Goal: Transaction & Acquisition: Purchase product/service

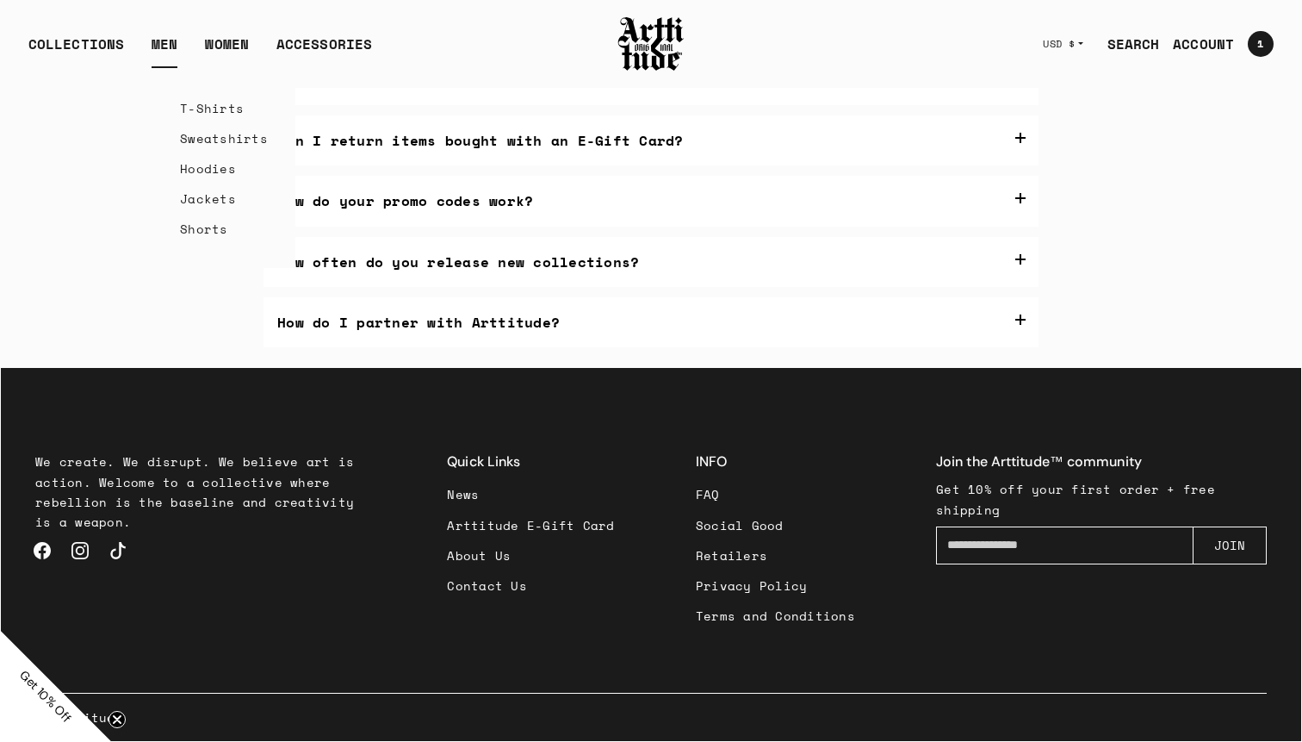
click at [221, 192] on link "Jackets" at bounding box center [224, 198] width 88 height 30
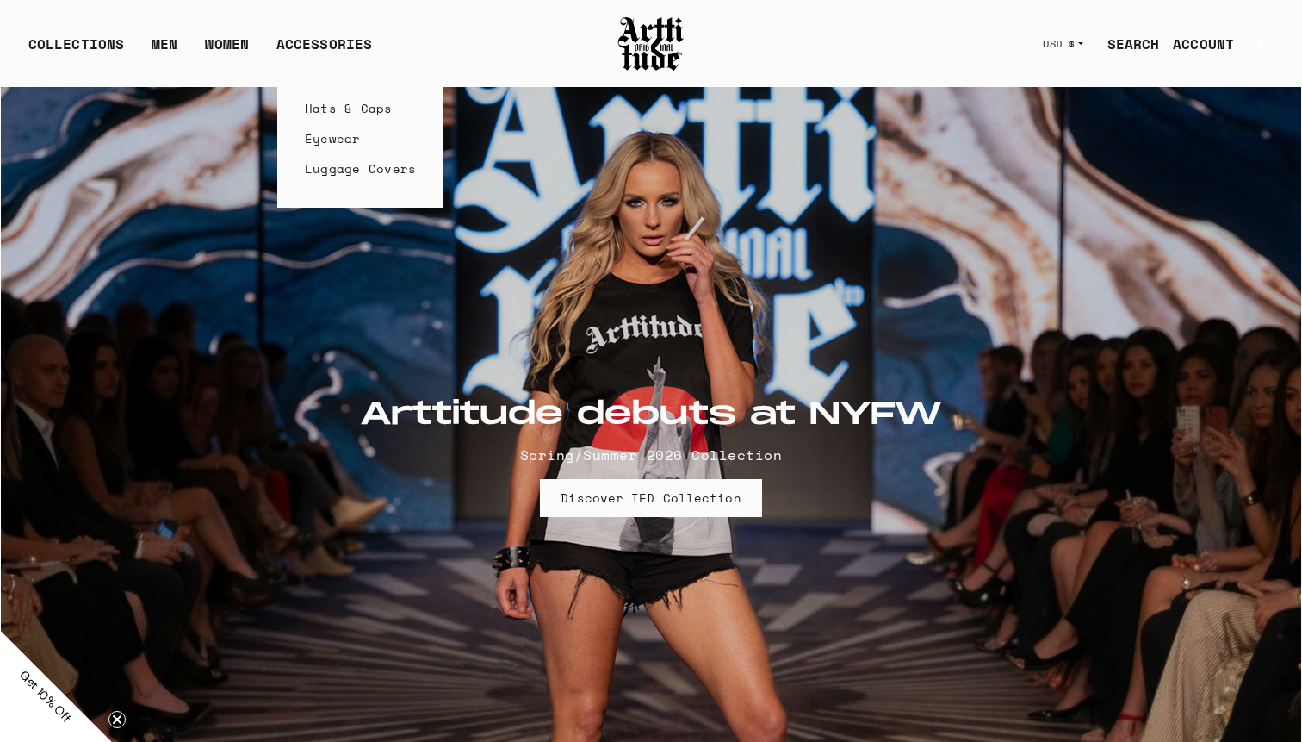
click at [344, 134] on link "Eyewear" at bounding box center [361, 138] width 112 height 30
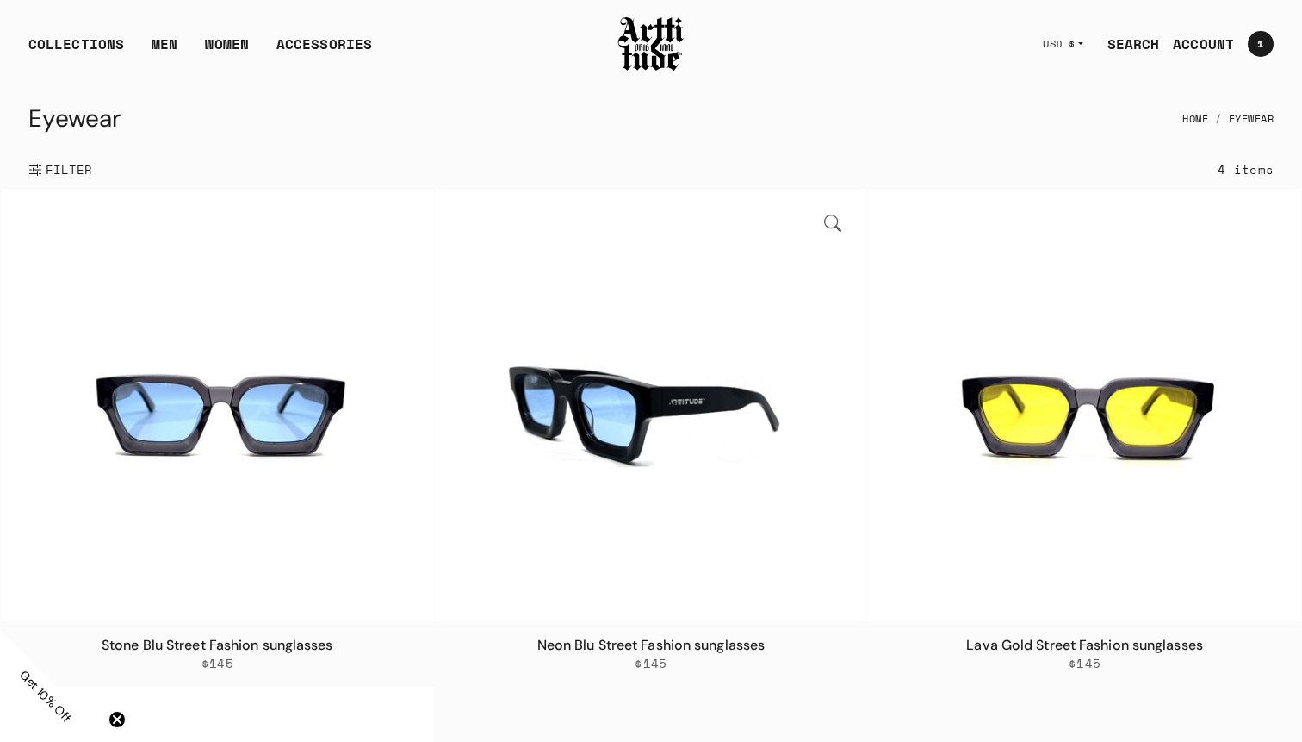
scroll to position [816, 0]
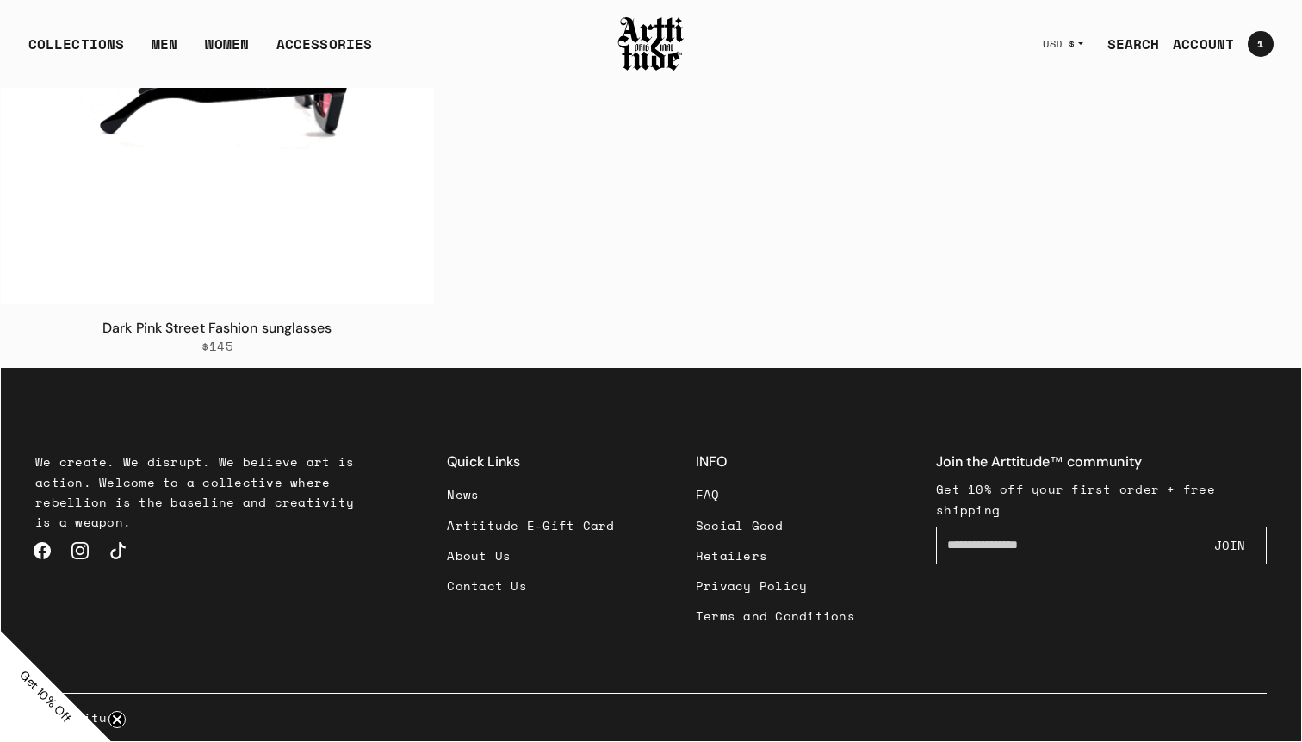
click at [227, 179] on img at bounding box center [217, 88] width 433 height 433
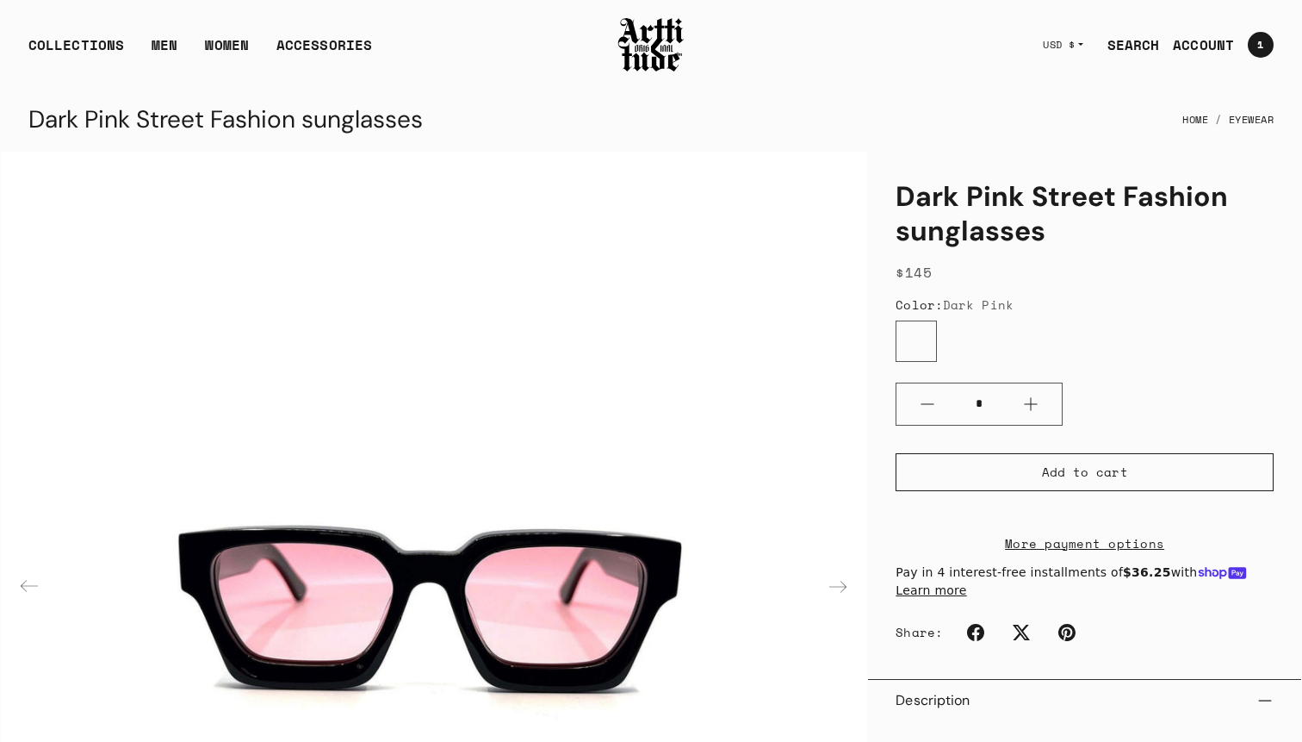
scroll to position [636, 0]
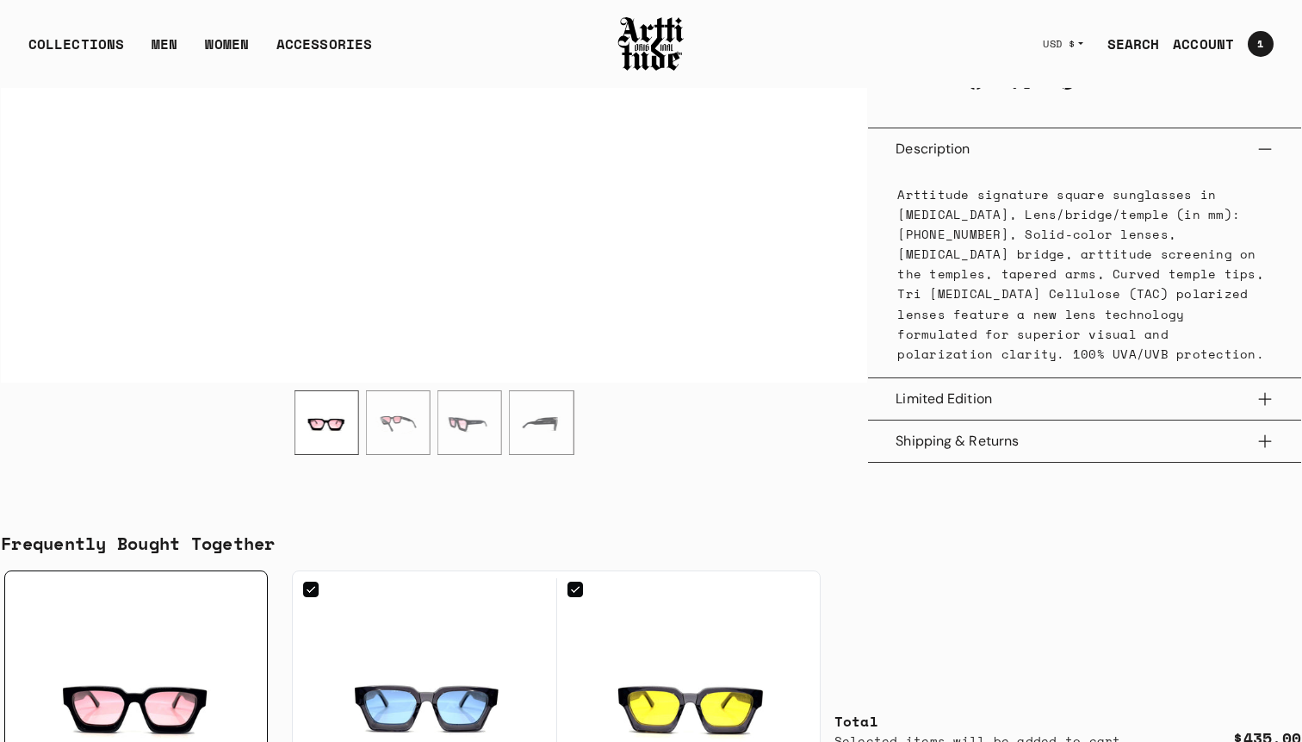
click at [1060, 436] on button "Shipping & Returns" at bounding box center [1085, 440] width 378 height 41
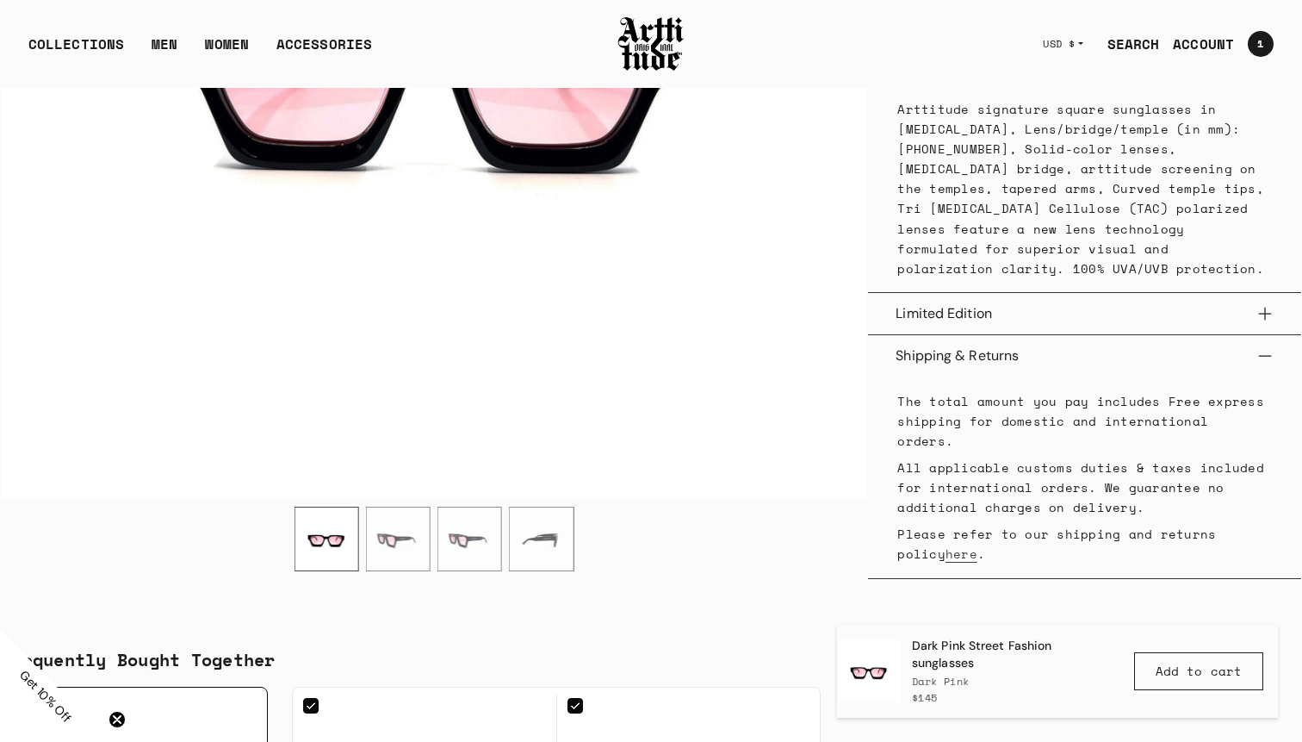
scroll to position [654, 0]
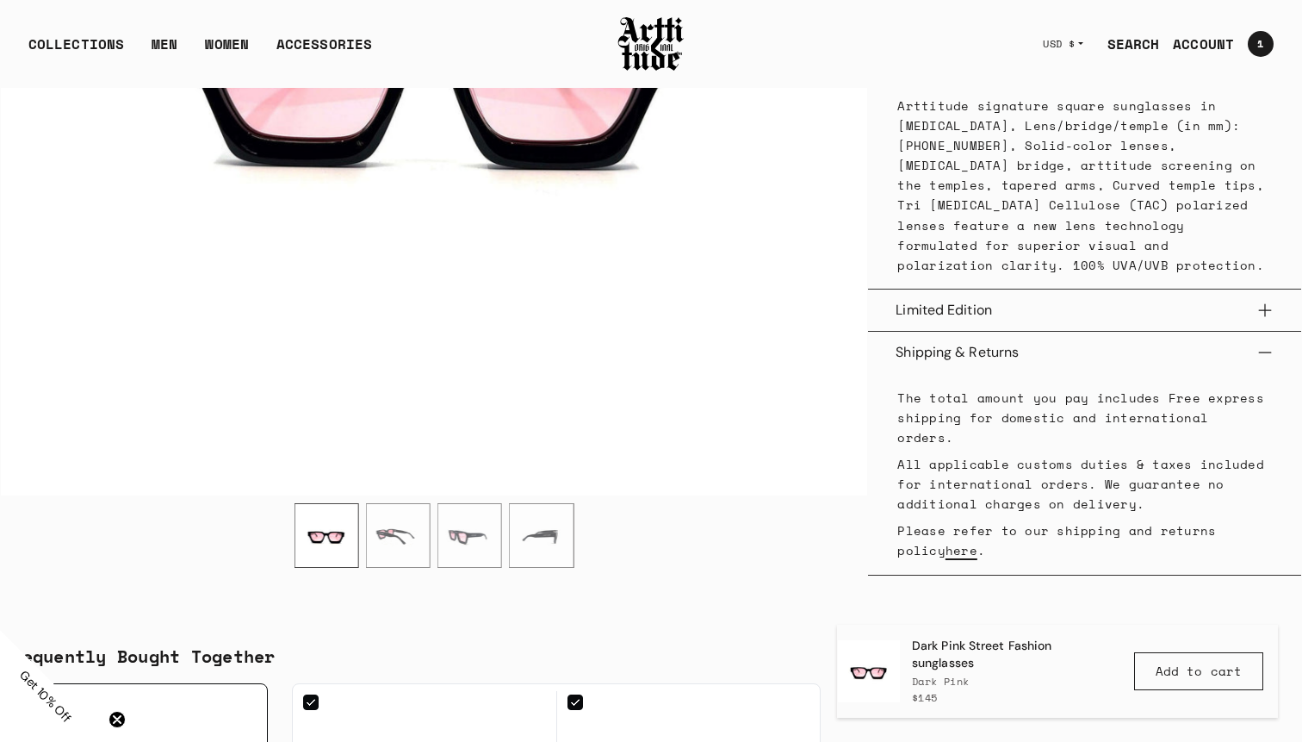
click at [946, 541] on link "here" at bounding box center [962, 550] width 32 height 18
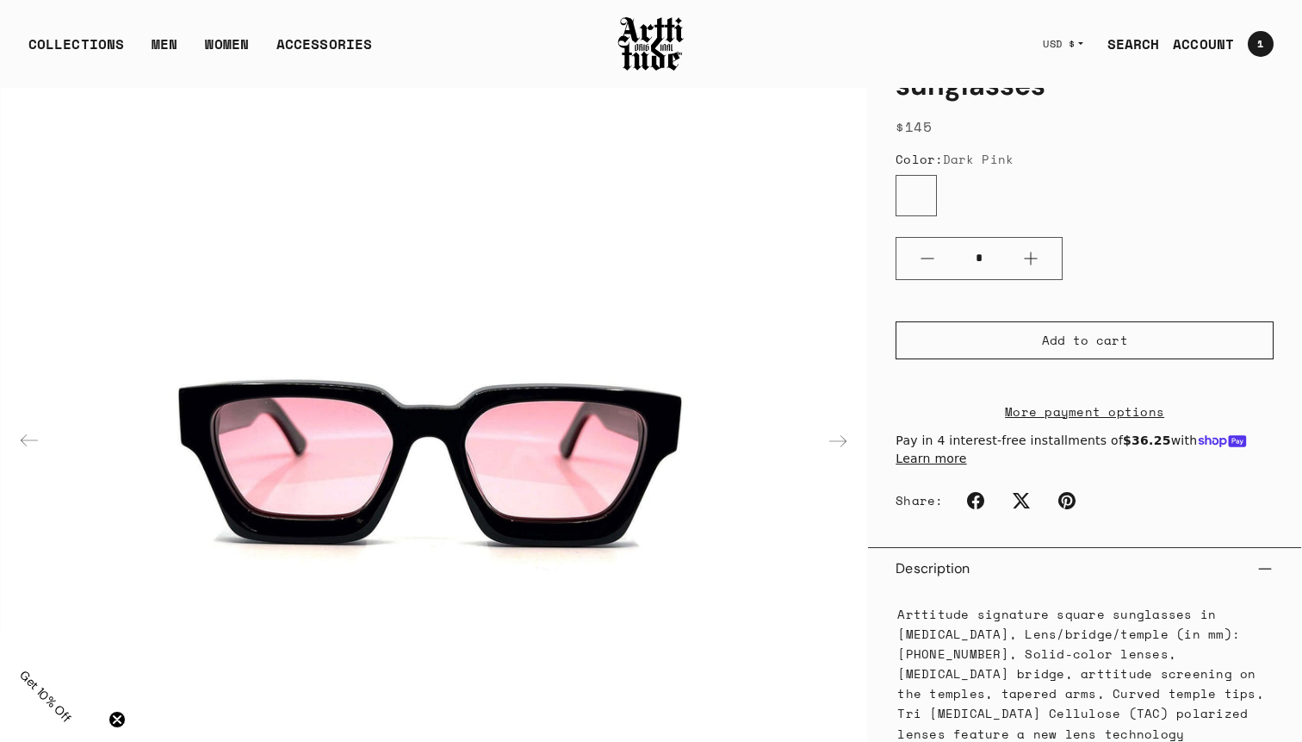
scroll to position [0, 0]
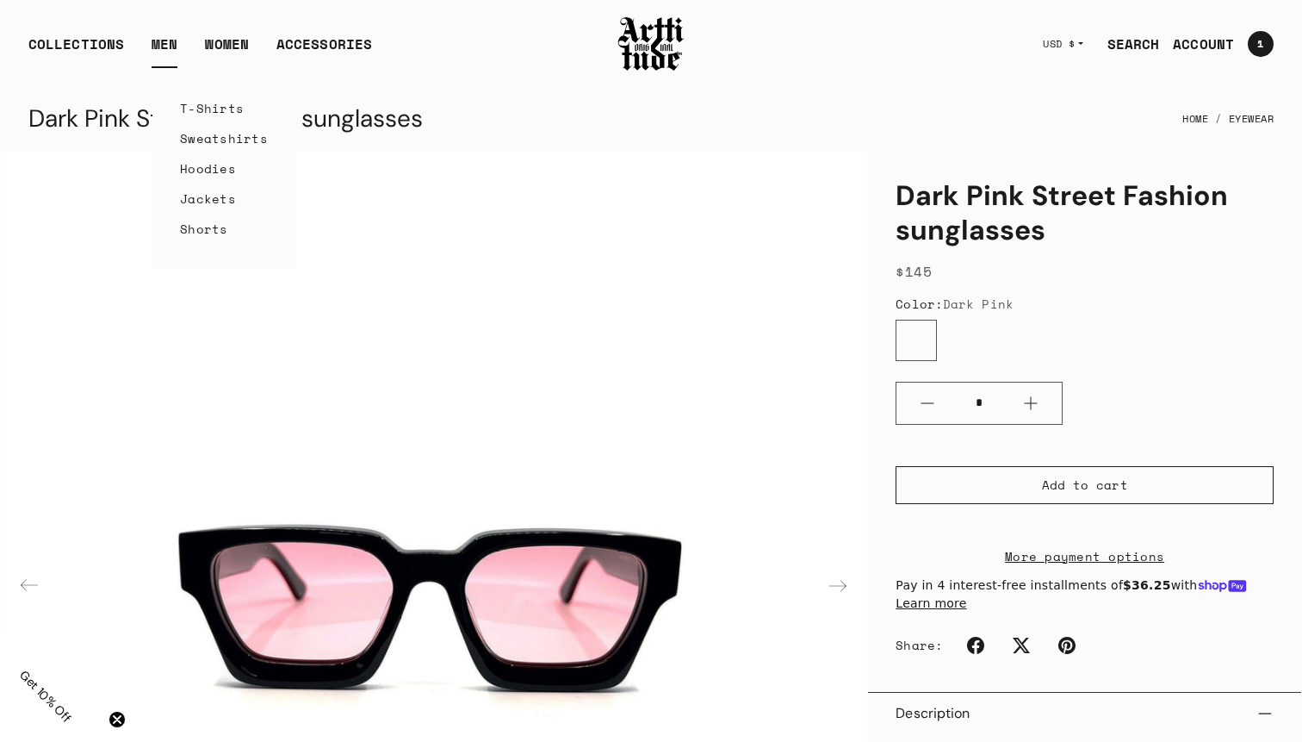
click at [155, 47] on link "MEN" at bounding box center [165, 51] width 26 height 34
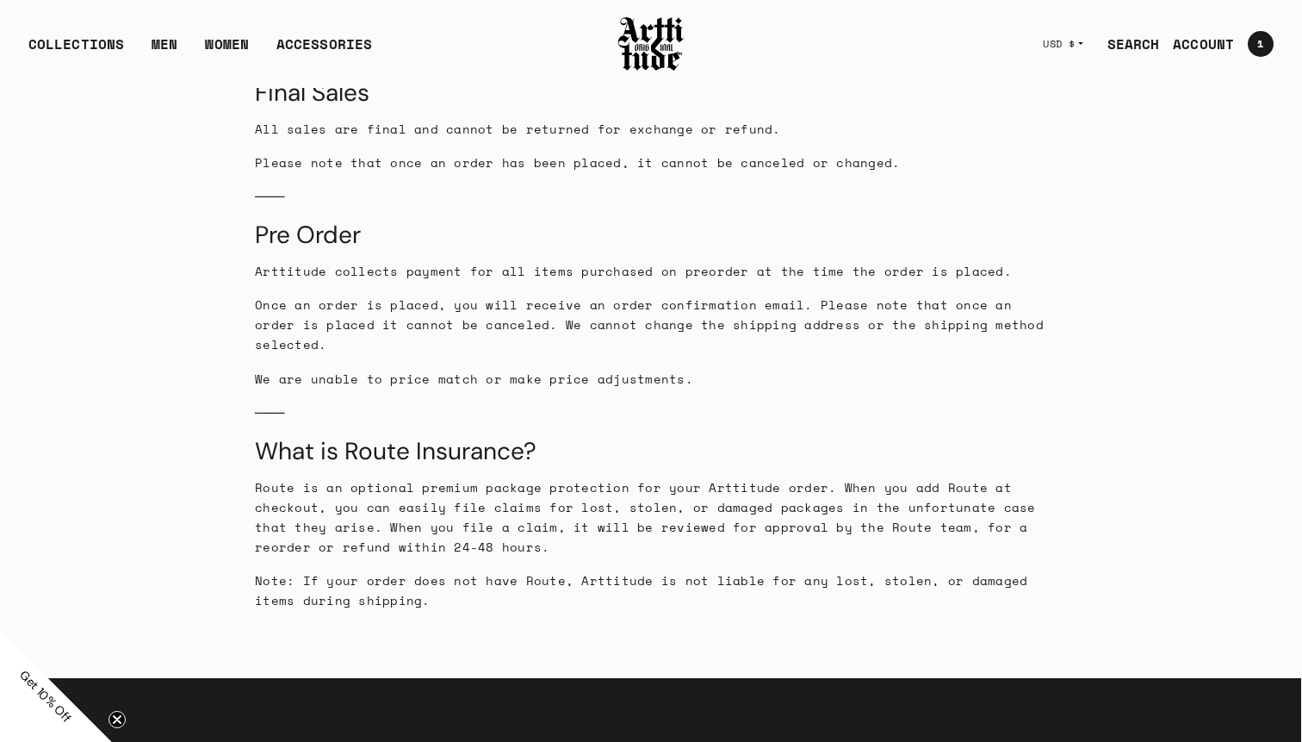
scroll to position [1731, 0]
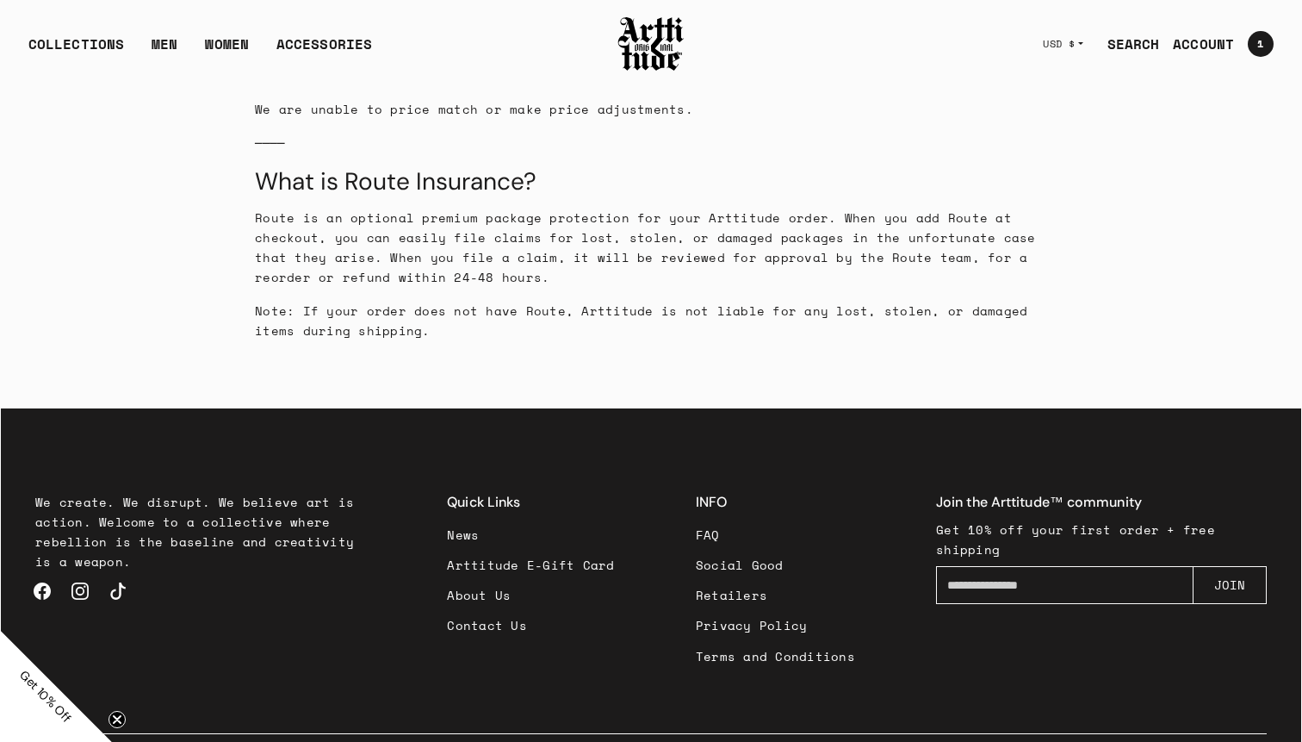
click at [709, 519] on link "FAQ" at bounding box center [775, 534] width 159 height 30
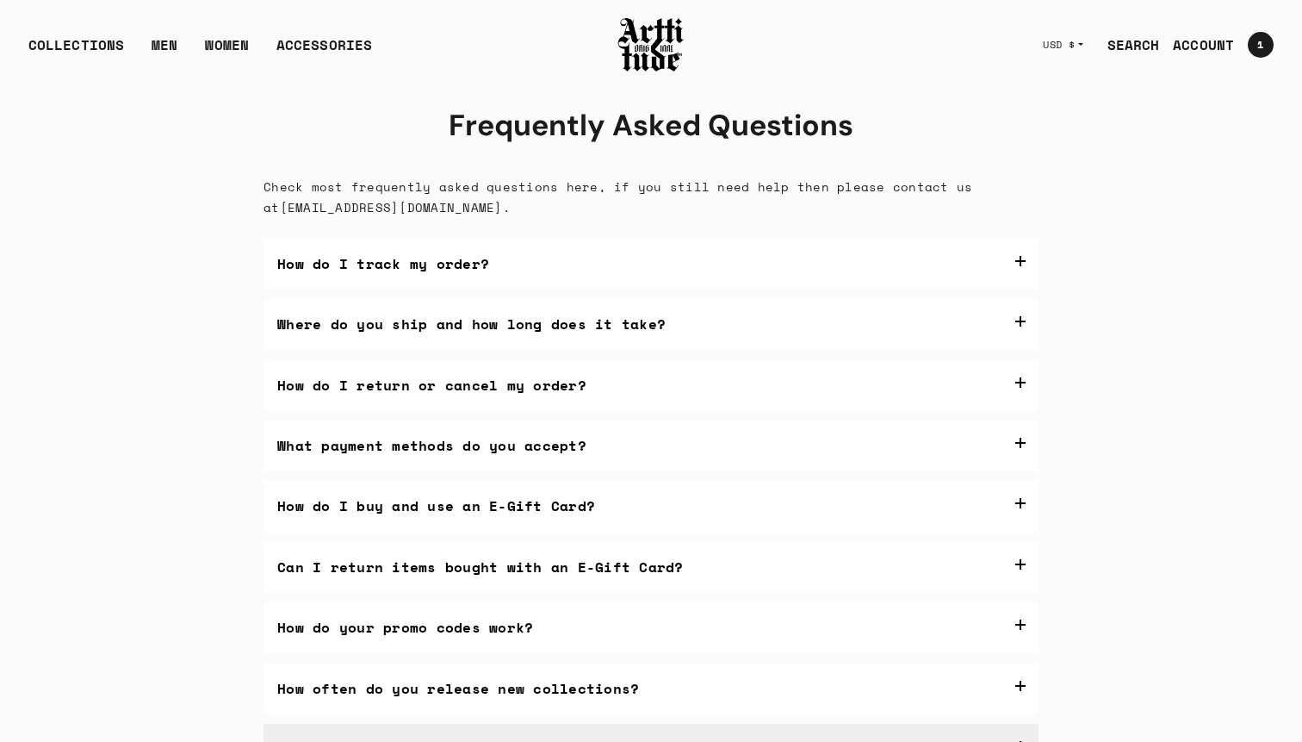
scroll to position [426, 0]
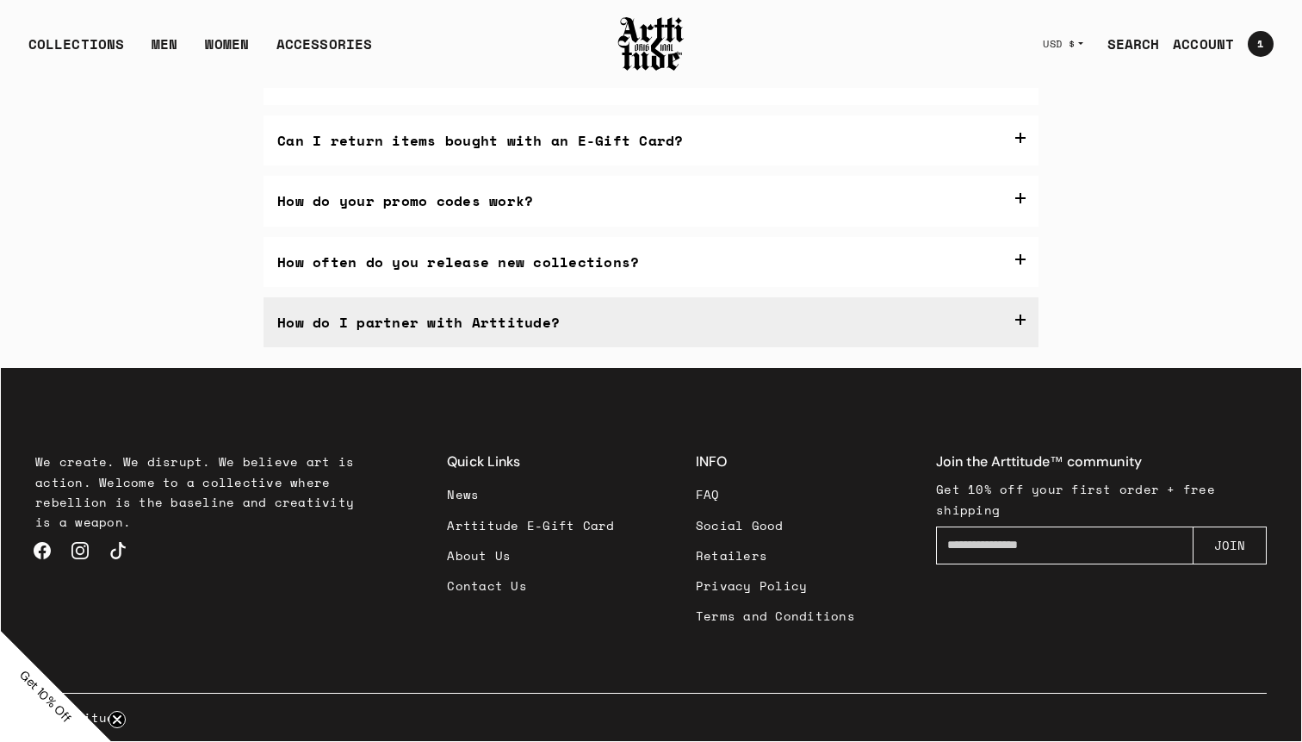
click at [815, 321] on label "How do I partner with Arttitude?" at bounding box center [651, 322] width 775 height 50
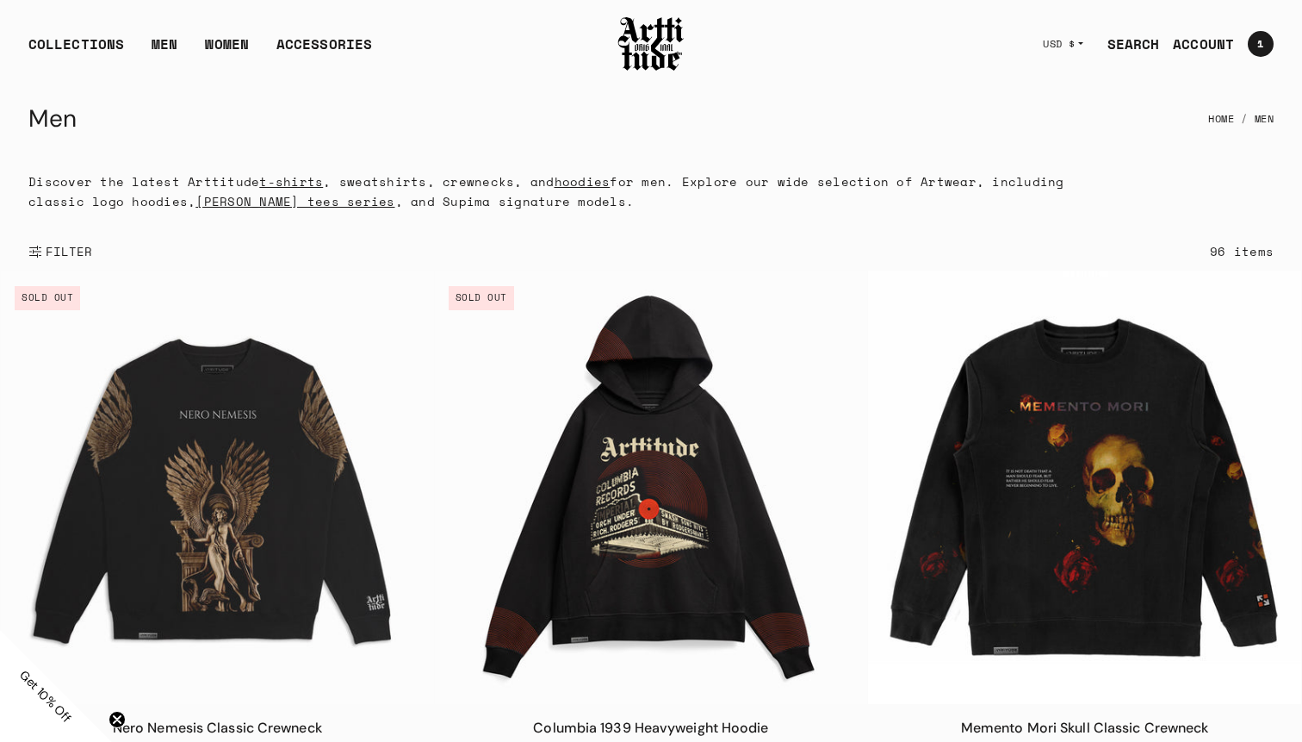
click at [70, 246] on span "FILTER" at bounding box center [67, 251] width 51 height 17
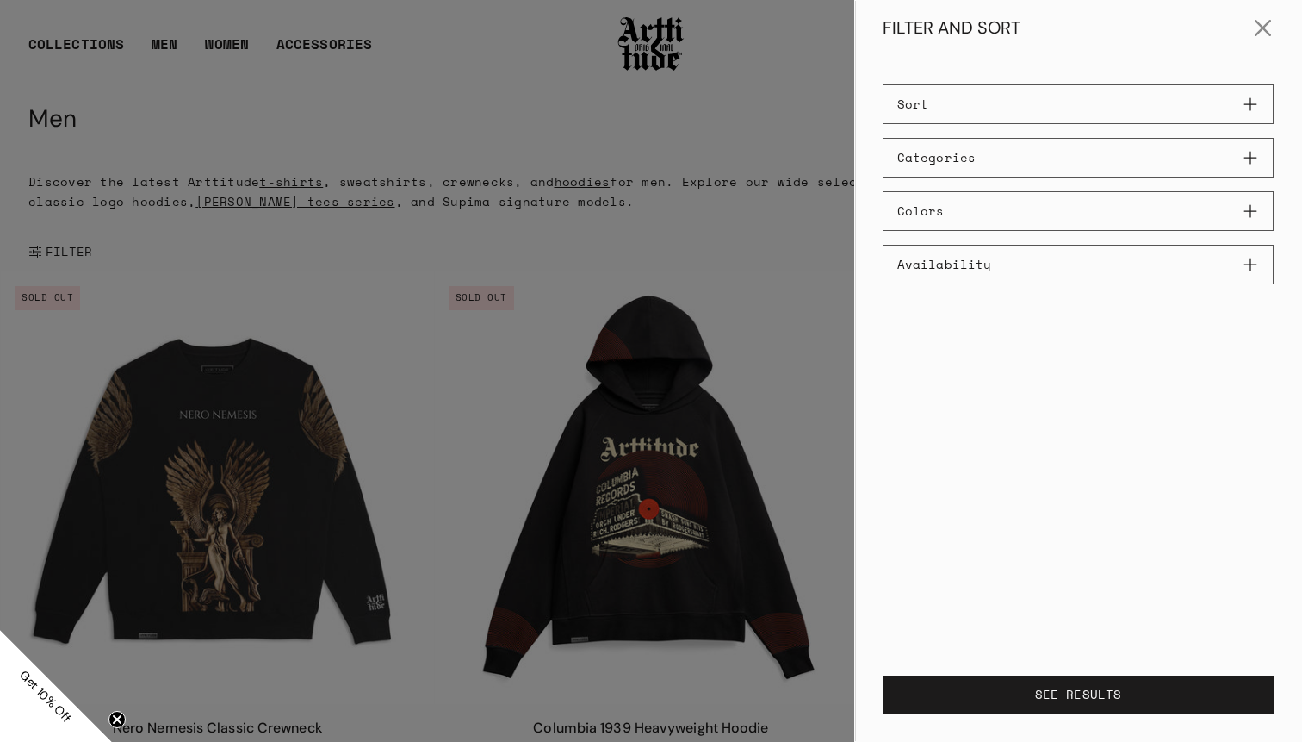
click at [1103, 112] on button "Sort" at bounding box center [1078, 104] width 391 height 40
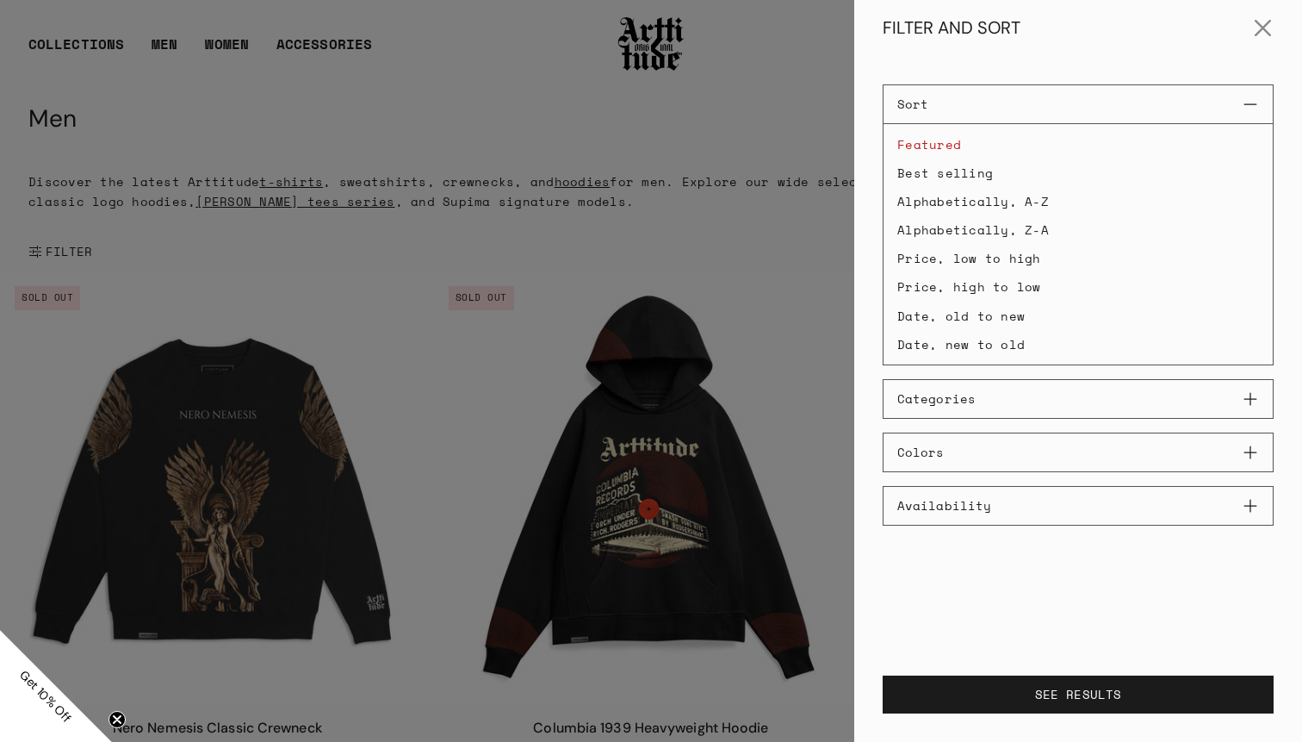
click at [963, 169] on li "Best selling" at bounding box center [1078, 172] width 389 height 27
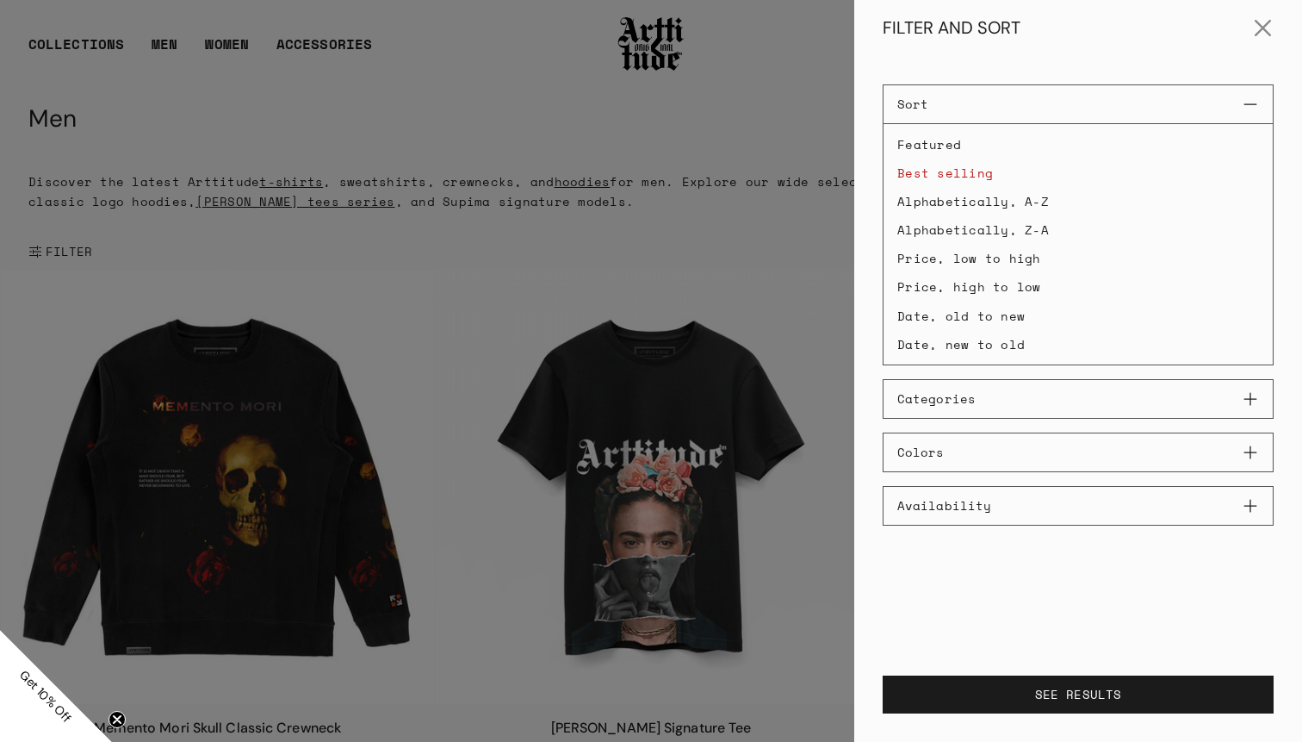
click at [964, 206] on li "Alphabetically, A-Z" at bounding box center [1078, 201] width 389 height 27
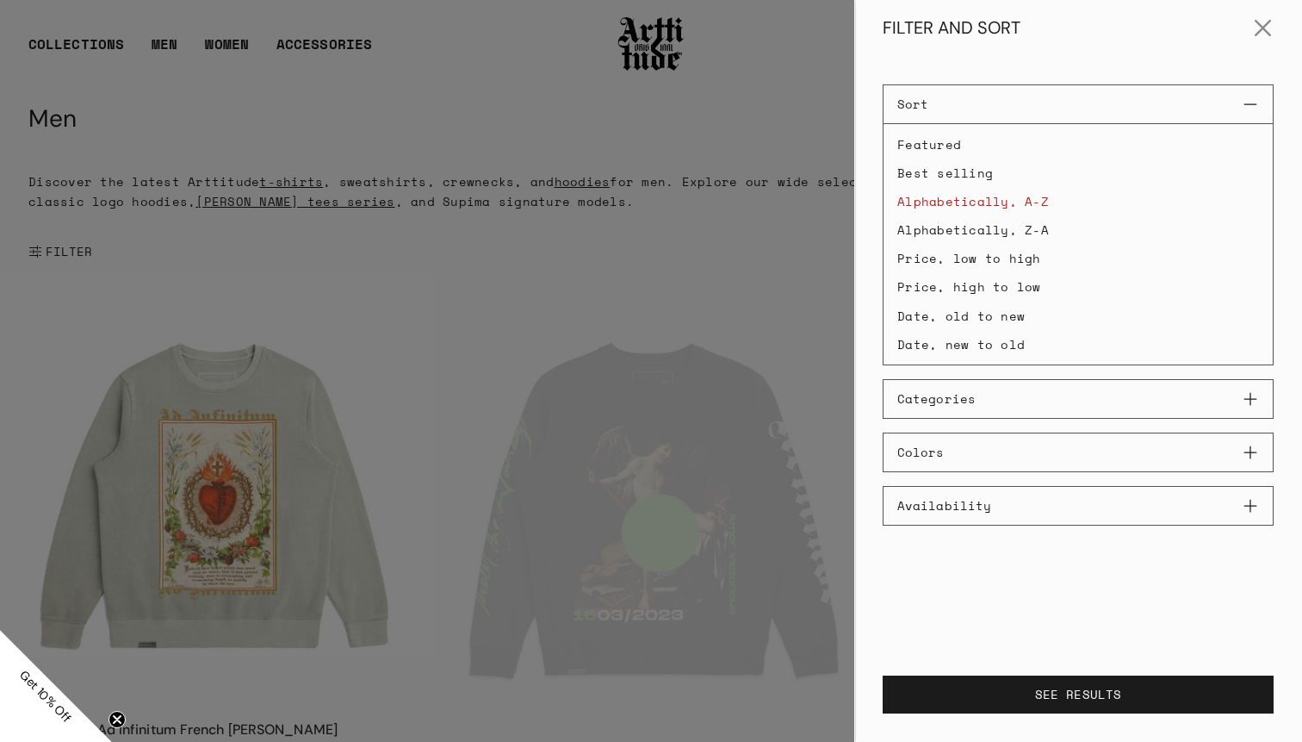
click at [994, 397] on button "Categories" at bounding box center [1078, 399] width 391 height 40
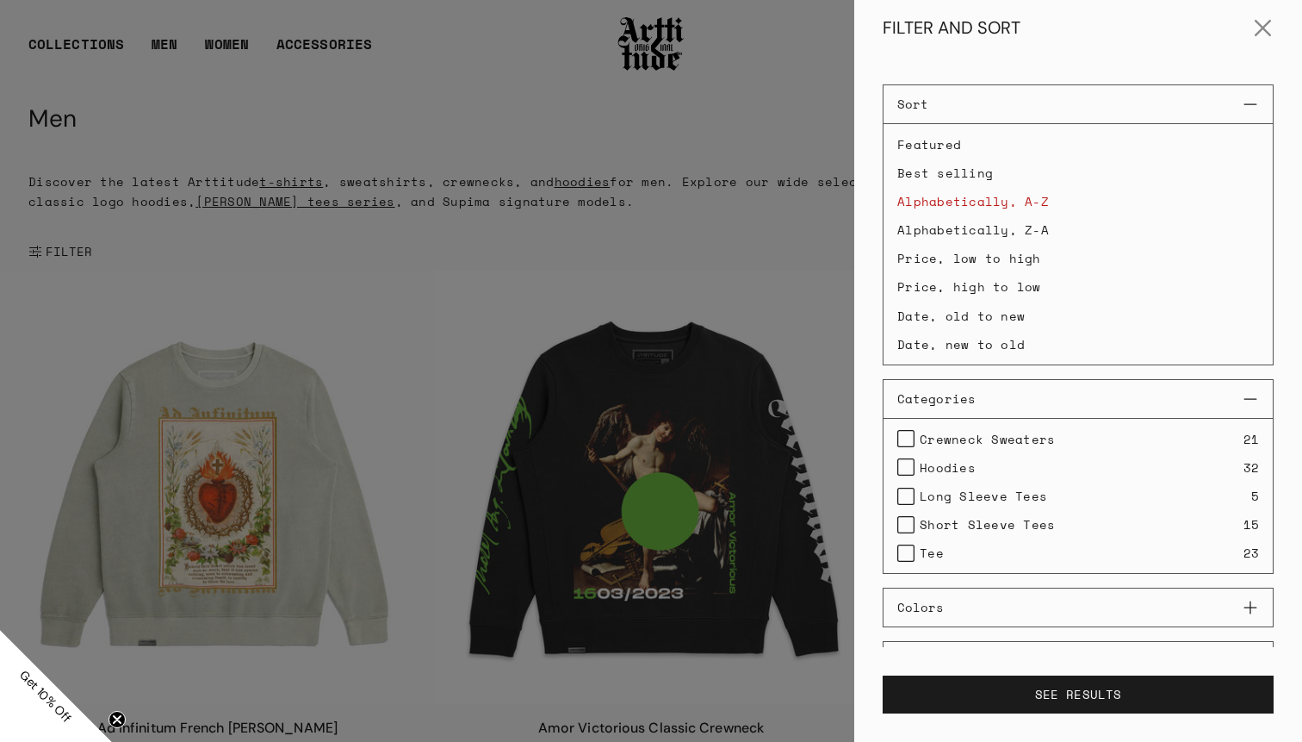
click at [948, 443] on span "Crewneck Sweaters" at bounding box center [987, 439] width 135 height 20
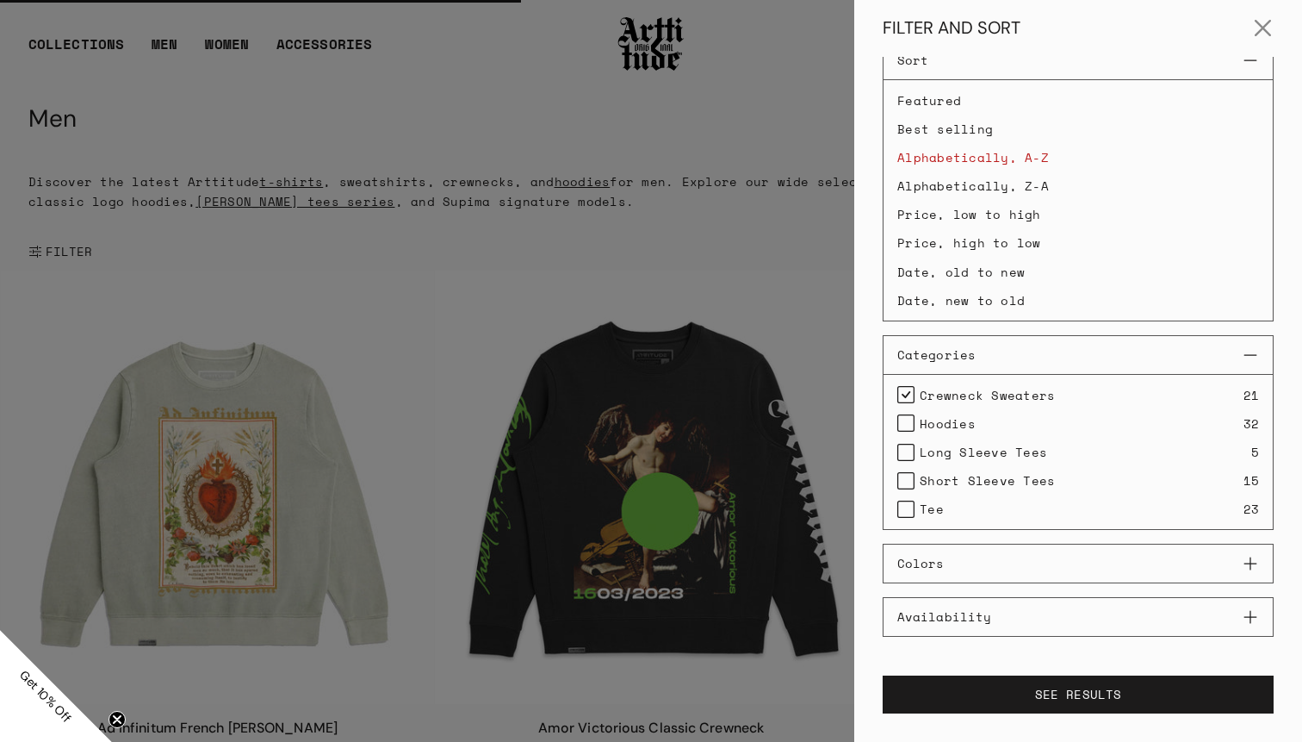
scroll to position [58, 0]
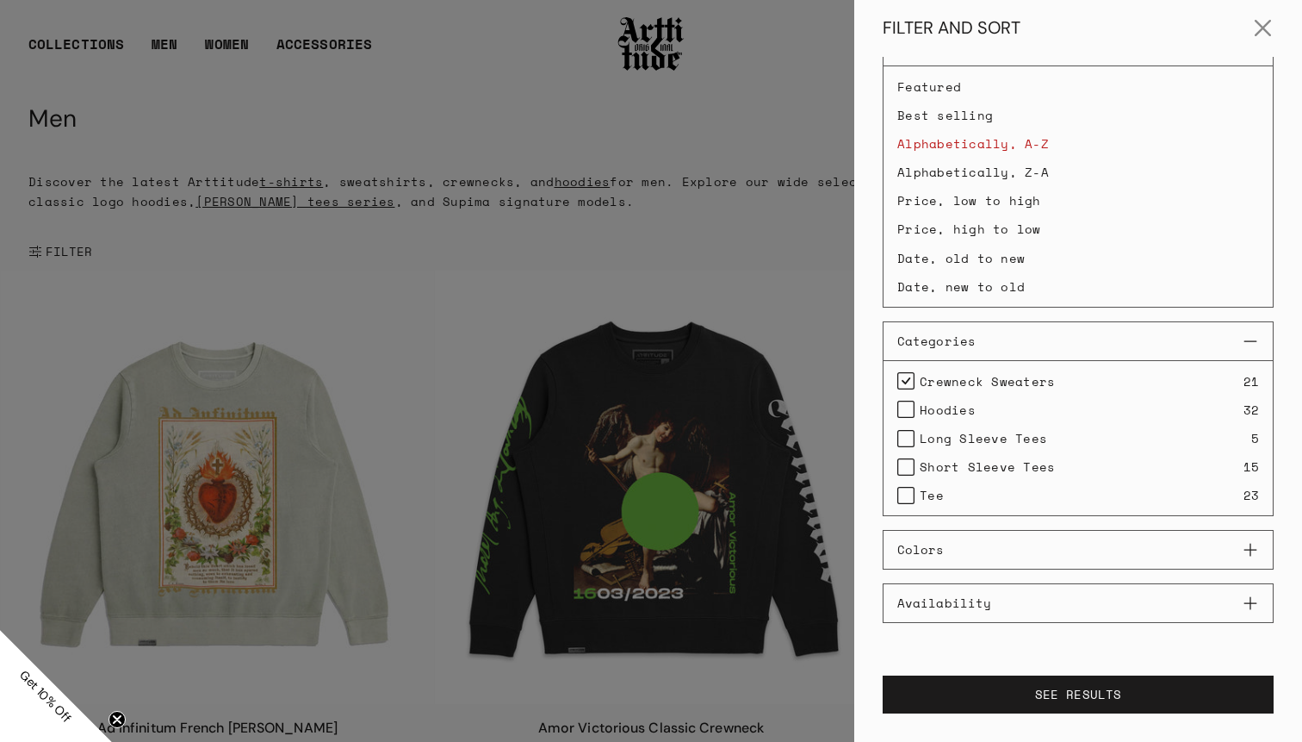
click at [967, 409] on span "Hoodies" at bounding box center [948, 410] width 56 height 20
click at [955, 378] on span "Crewneck Sweaters" at bounding box center [987, 381] width 135 height 20
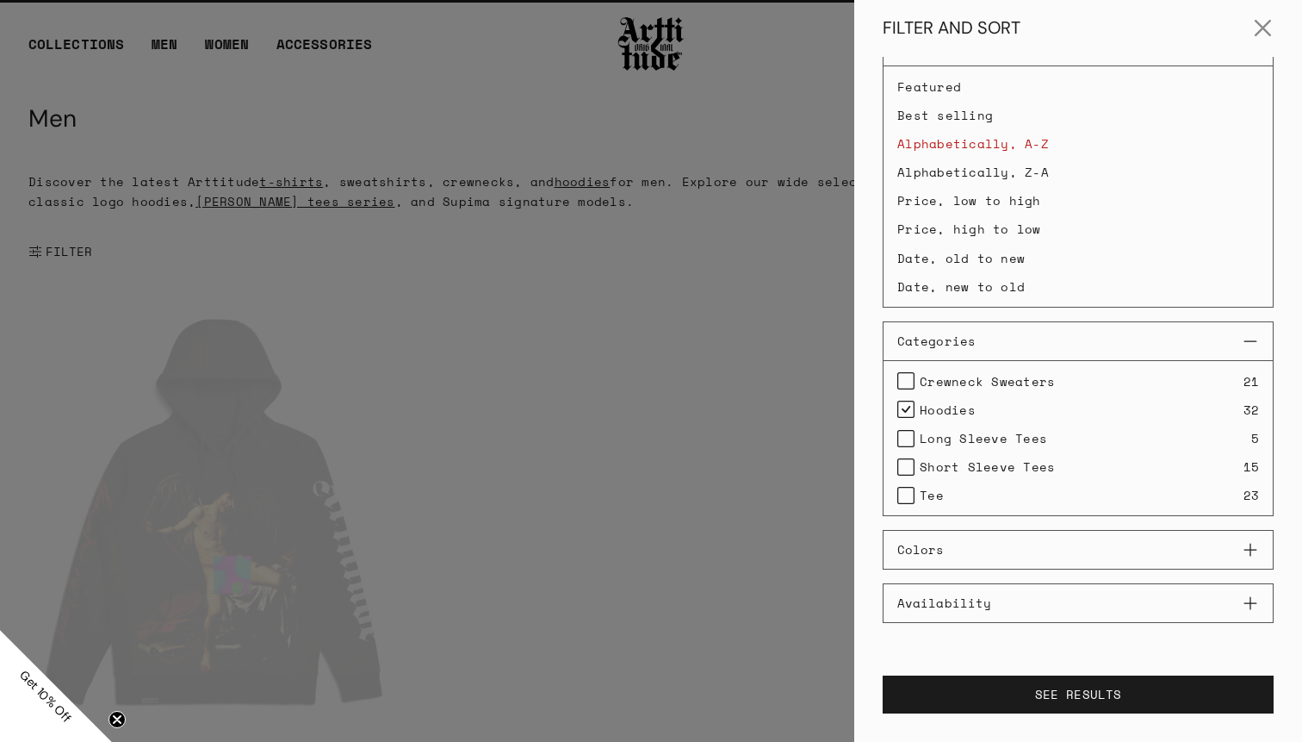
scroll to position [75, 0]
